Goal: Find specific page/section: Find specific page/section

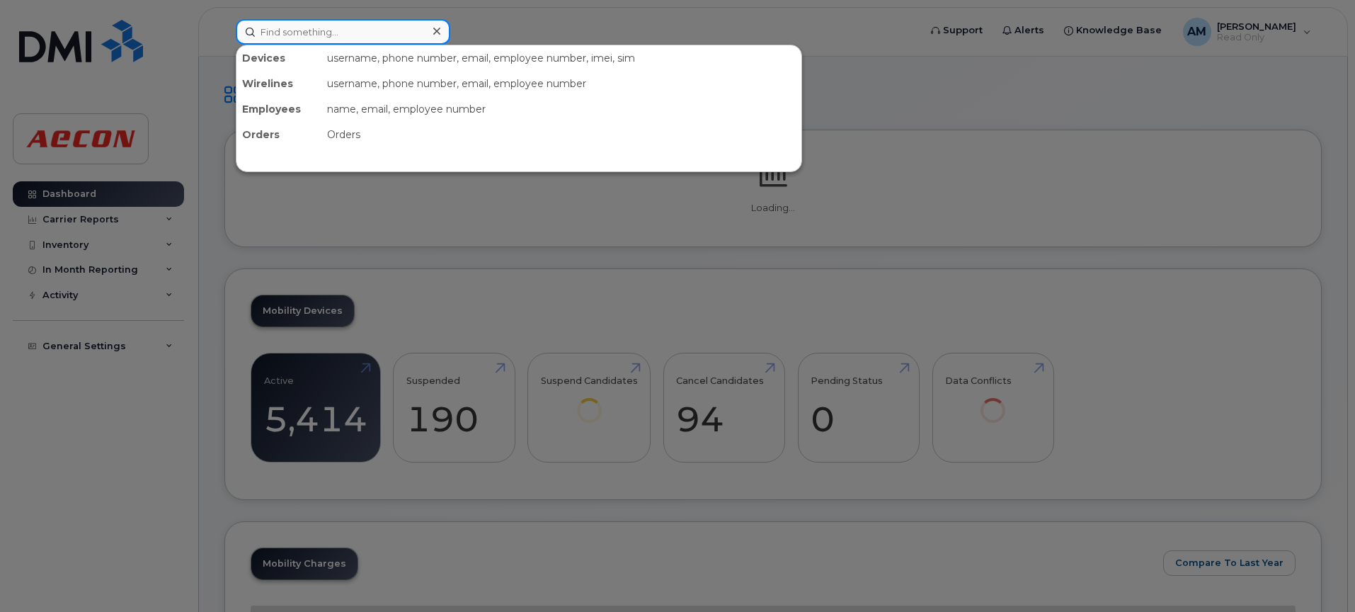
click at [302, 26] on input at bounding box center [343, 31] width 215 height 25
click at [291, 29] on input at bounding box center [343, 31] width 215 height 25
paste input "[PERSON_NAME]"
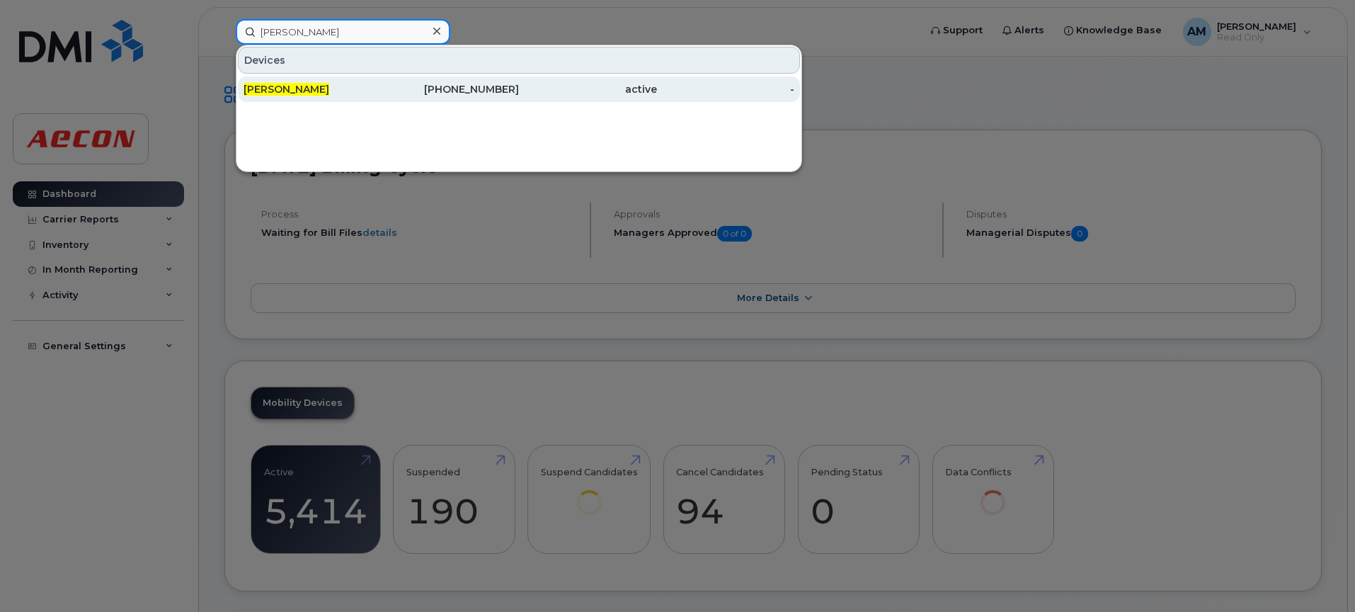
type input "[PERSON_NAME]"
click at [299, 95] on span "[PERSON_NAME]" at bounding box center [287, 89] width 86 height 13
